Goal: Task Accomplishment & Management: Manage account settings

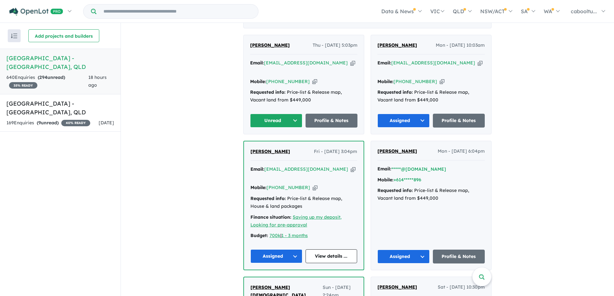
scroll to position [226, 0]
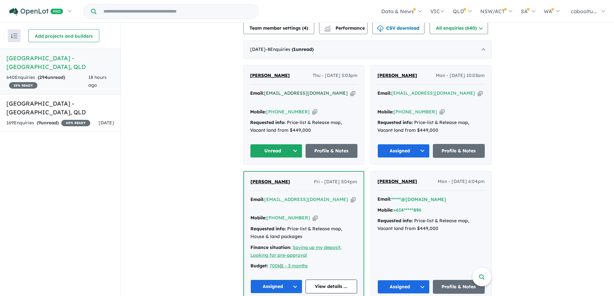
drag, startPoint x: 319, startPoint y: 84, endPoint x: 315, endPoint y: 85, distance: 4.7
click at [350, 90] on icon "button" at bounding box center [352, 93] width 5 height 7
click at [312, 109] on icon "button" at bounding box center [314, 112] width 5 height 7
drag, startPoint x: 261, startPoint y: 127, endPoint x: 267, endPoint y: 134, distance: 9.1
click at [261, 128] on div "[PERSON_NAME] Thu - [DATE] 5:03pm Email: [EMAIL_ADDRESS][DOMAIN_NAME] Copied! M…" at bounding box center [304, 114] width 120 height 99
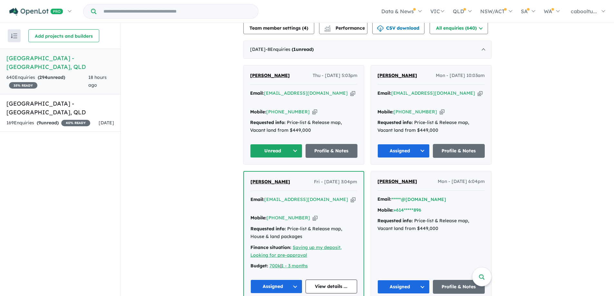
click at [267, 144] on button "Unread" at bounding box center [276, 151] width 52 height 14
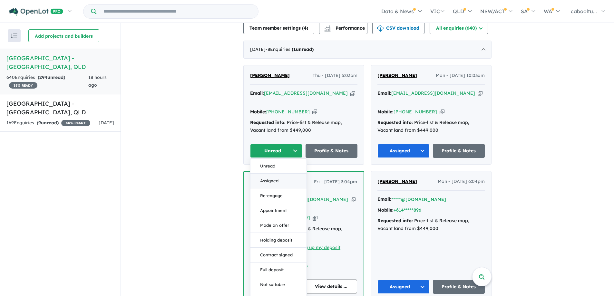
click at [281, 174] on button "Assigned" at bounding box center [278, 181] width 56 height 15
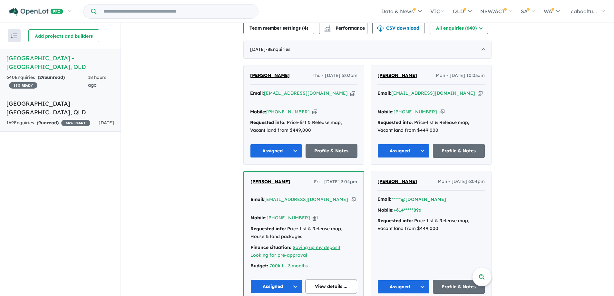
click at [53, 119] on div "169 Enquir ies ( 9 unread) 40 % READY" at bounding box center [48, 123] width 84 height 8
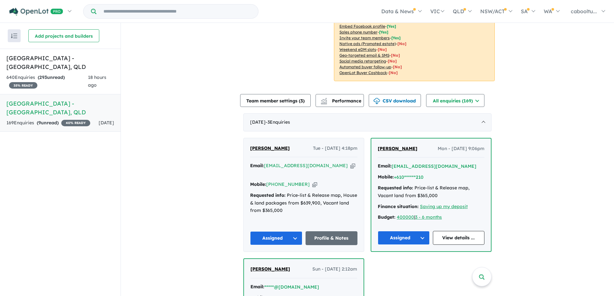
scroll to position [193, 0]
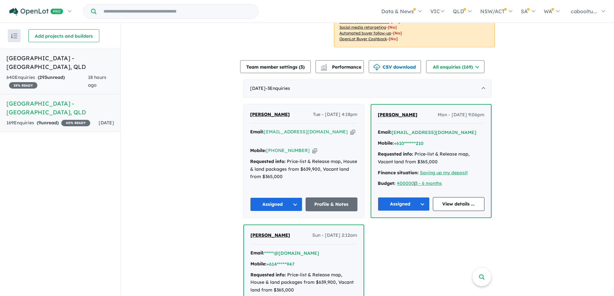
click at [73, 80] on div "640 Enquir ies ( 293 unread) 35 % READY" at bounding box center [47, 81] width 82 height 15
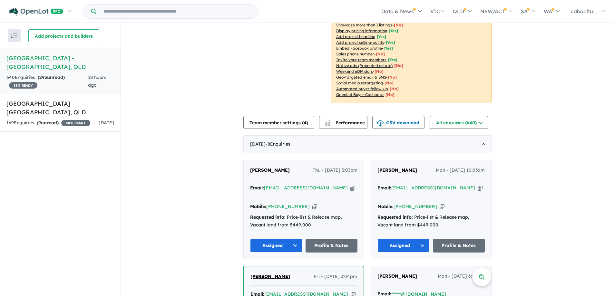
scroll to position [136, 0]
